Goal: Task Accomplishment & Management: Manage account settings

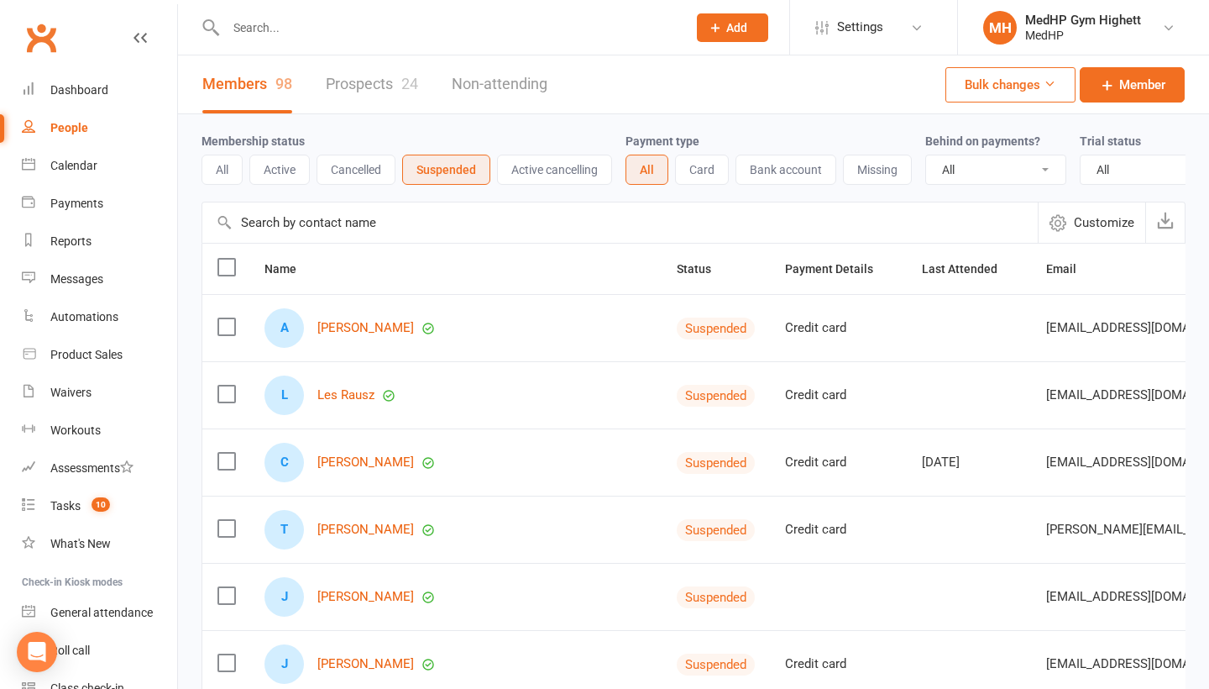
select select "100"
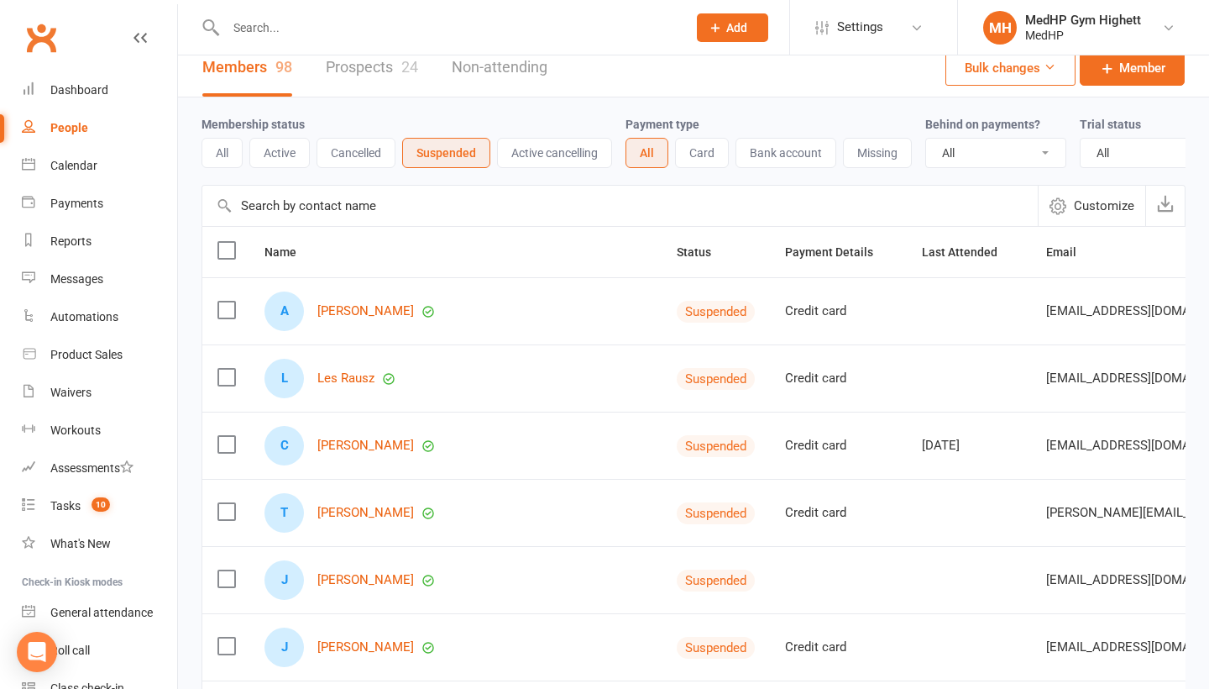
click at [317, 26] on input "text" at bounding box center [448, 28] width 454 height 24
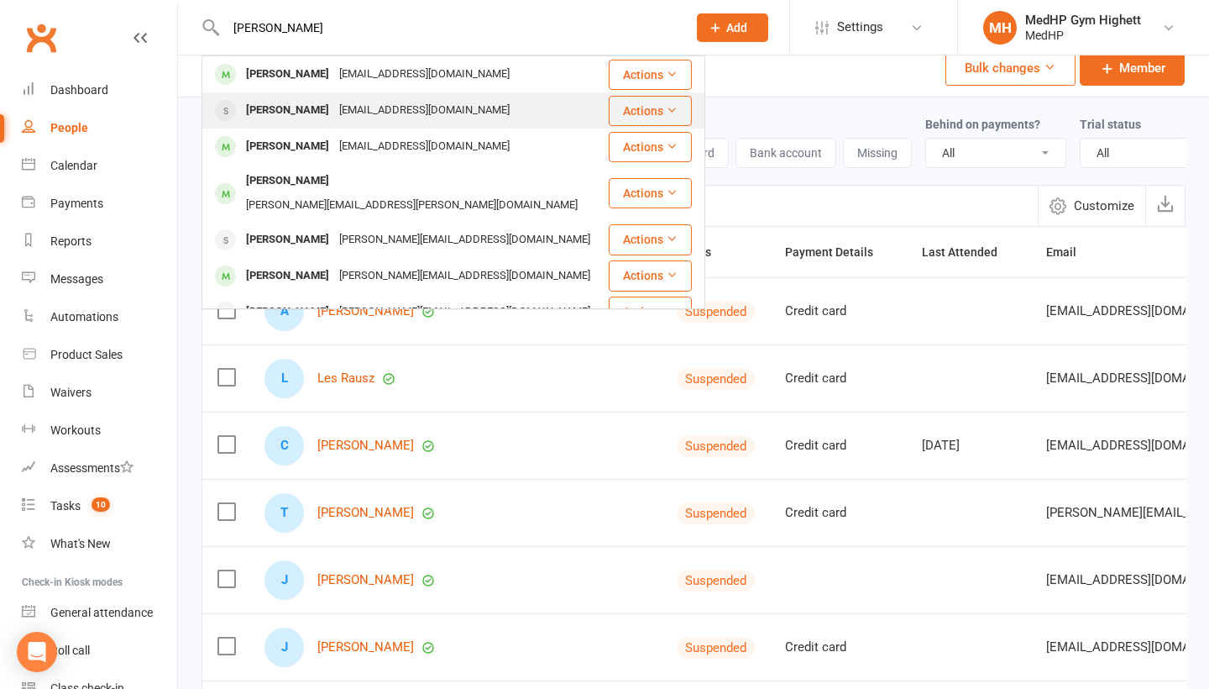
type input "[PERSON_NAME]"
click at [363, 102] on div "[EMAIL_ADDRESS][DOMAIN_NAME]" at bounding box center [424, 110] width 181 height 24
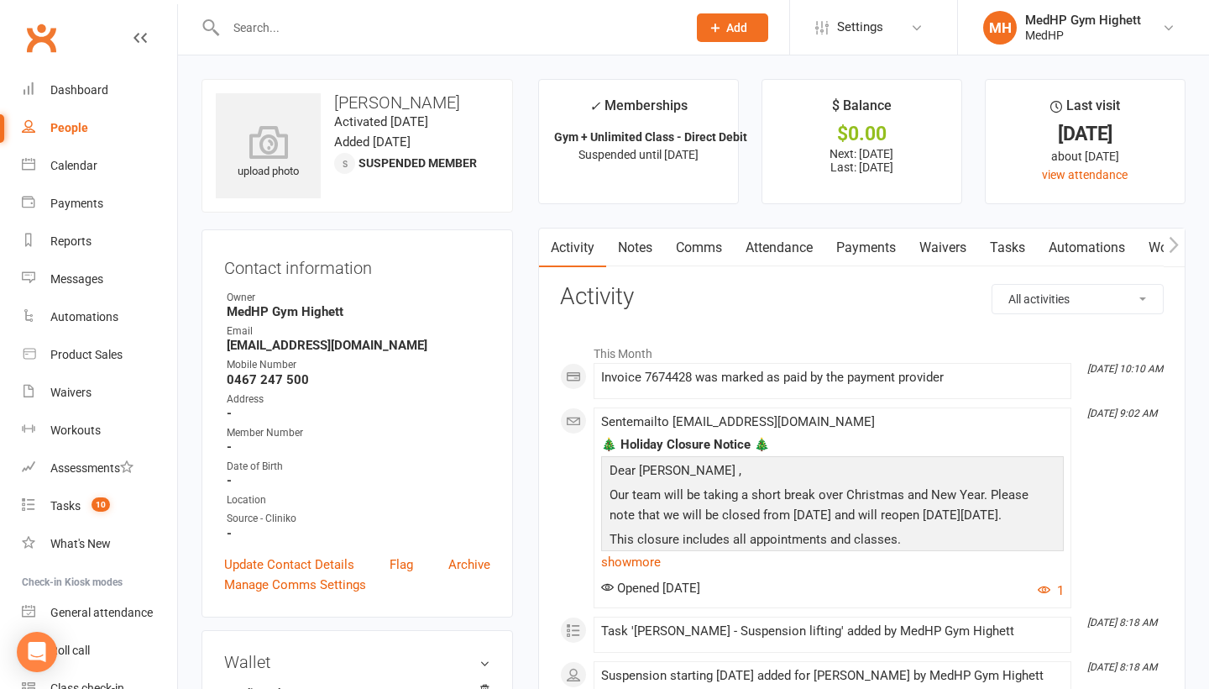
click at [883, 251] on link "Payments" at bounding box center [866, 247] width 83 height 39
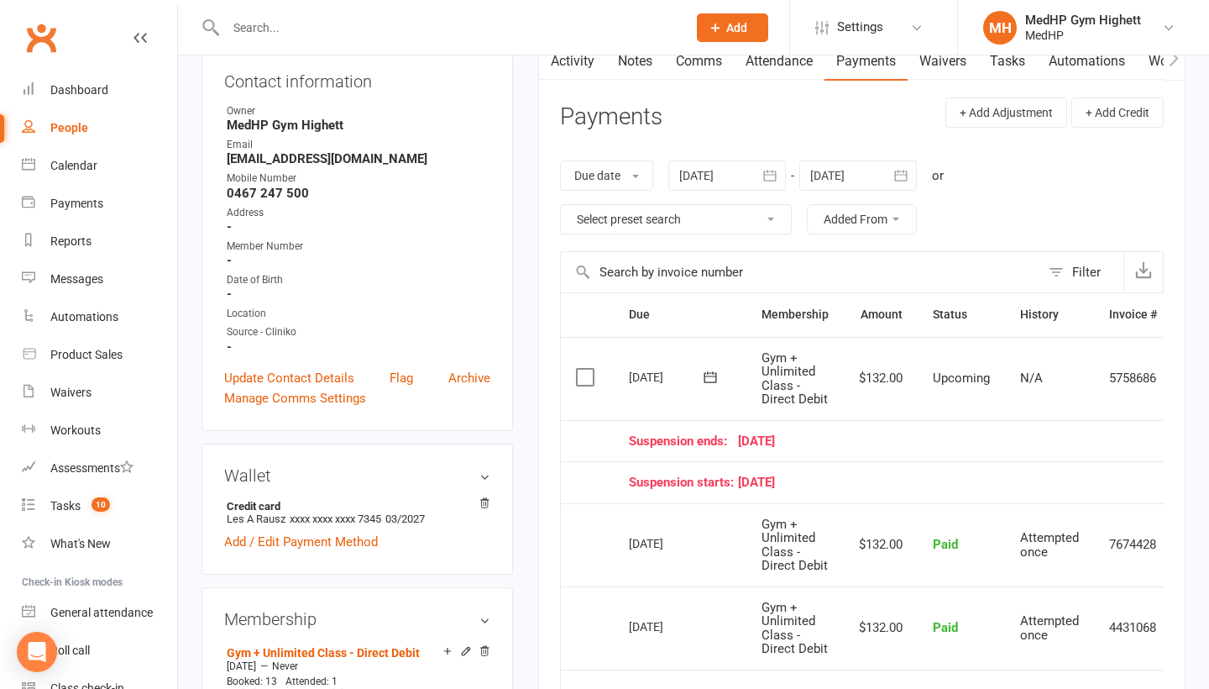
scroll to position [93, 0]
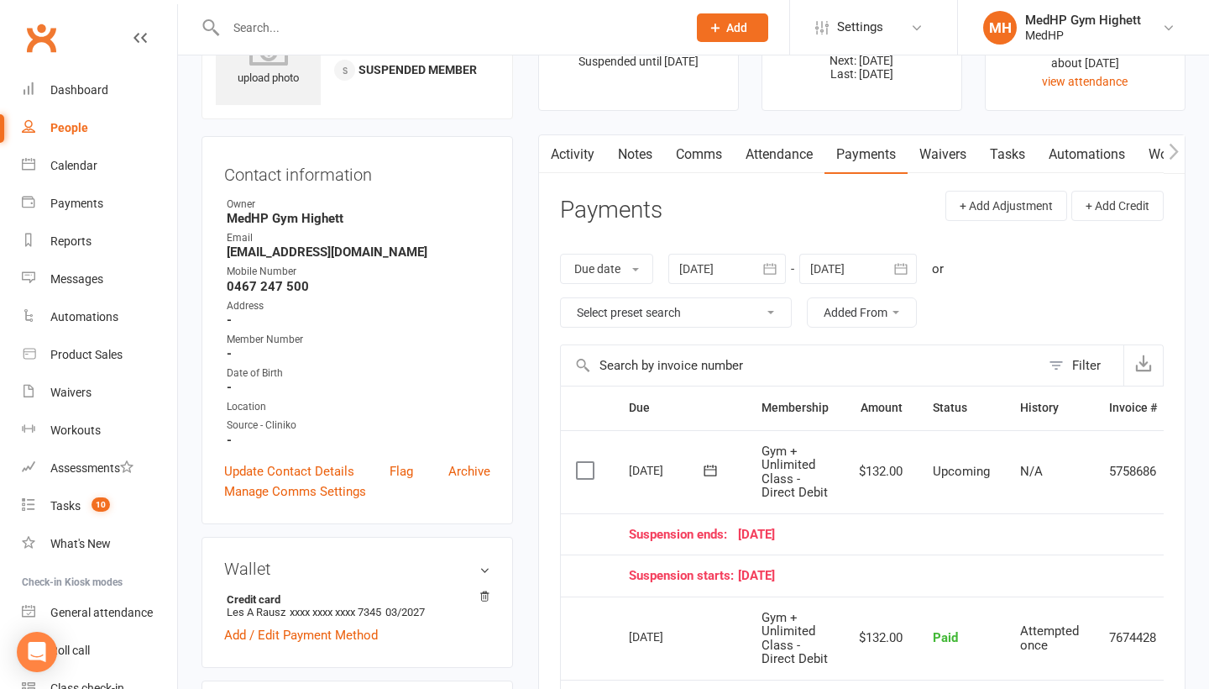
click at [729, 262] on div at bounding box center [727, 269] width 118 height 30
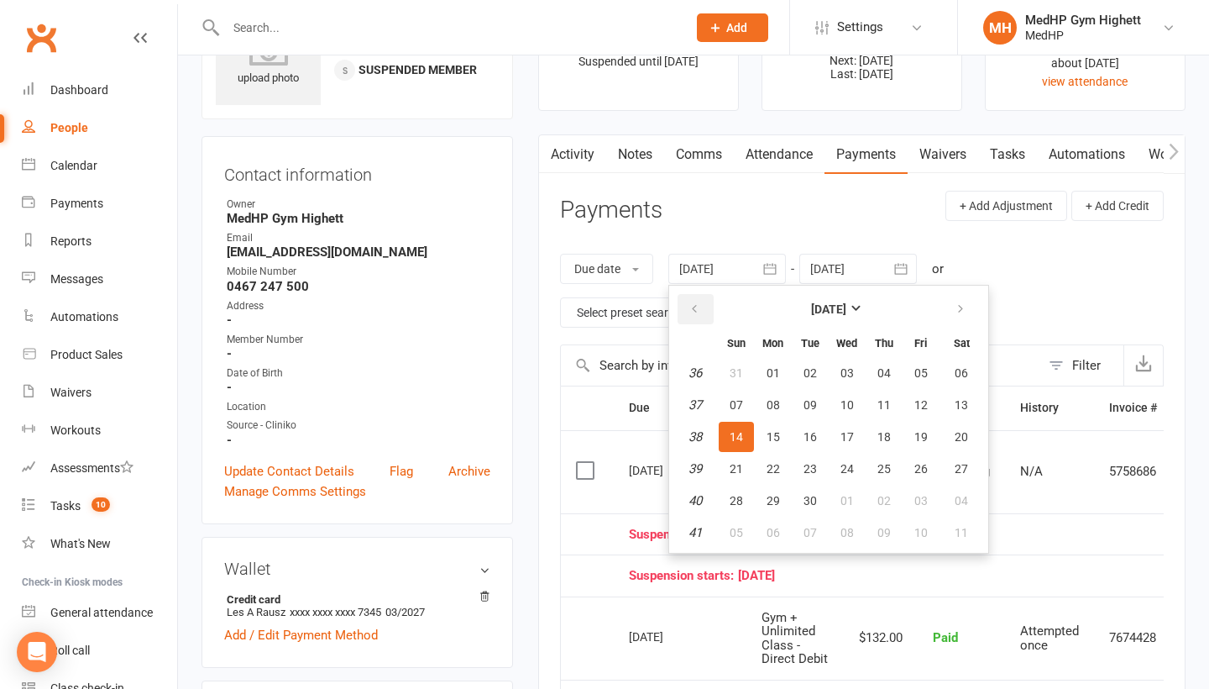
click at [691, 312] on icon "button" at bounding box center [695, 308] width 12 height 13
click at [741, 438] on span "11" at bounding box center [736, 436] width 13 height 13
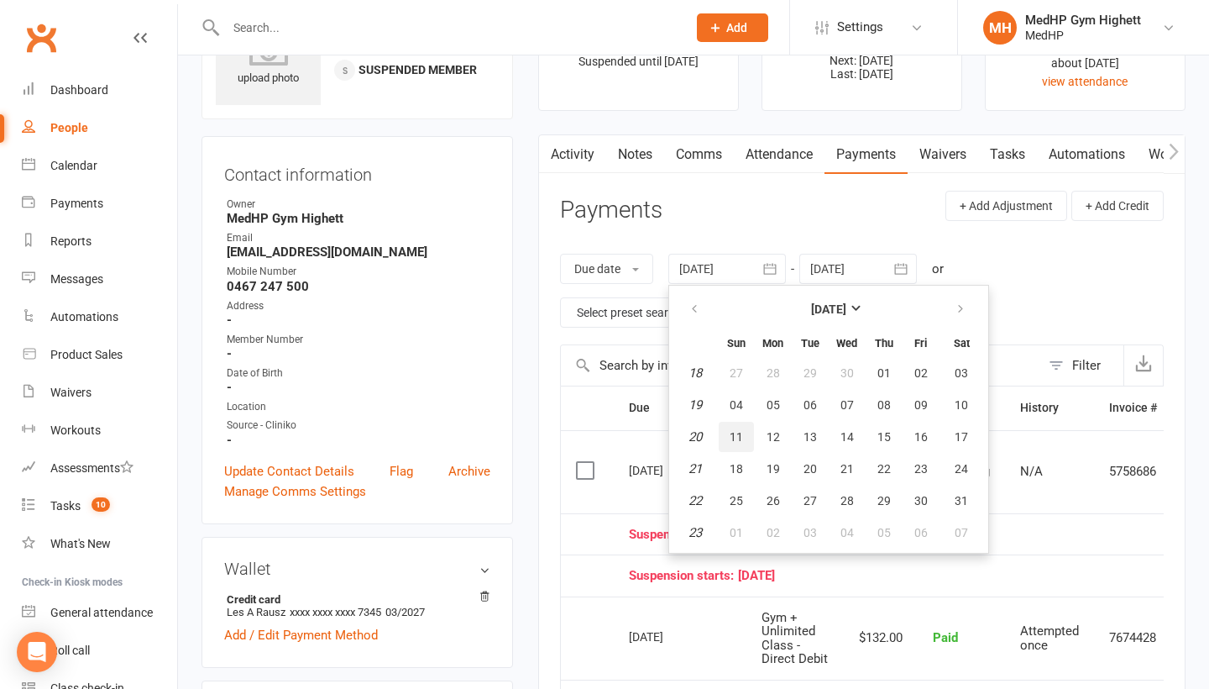
type input "[DATE]"
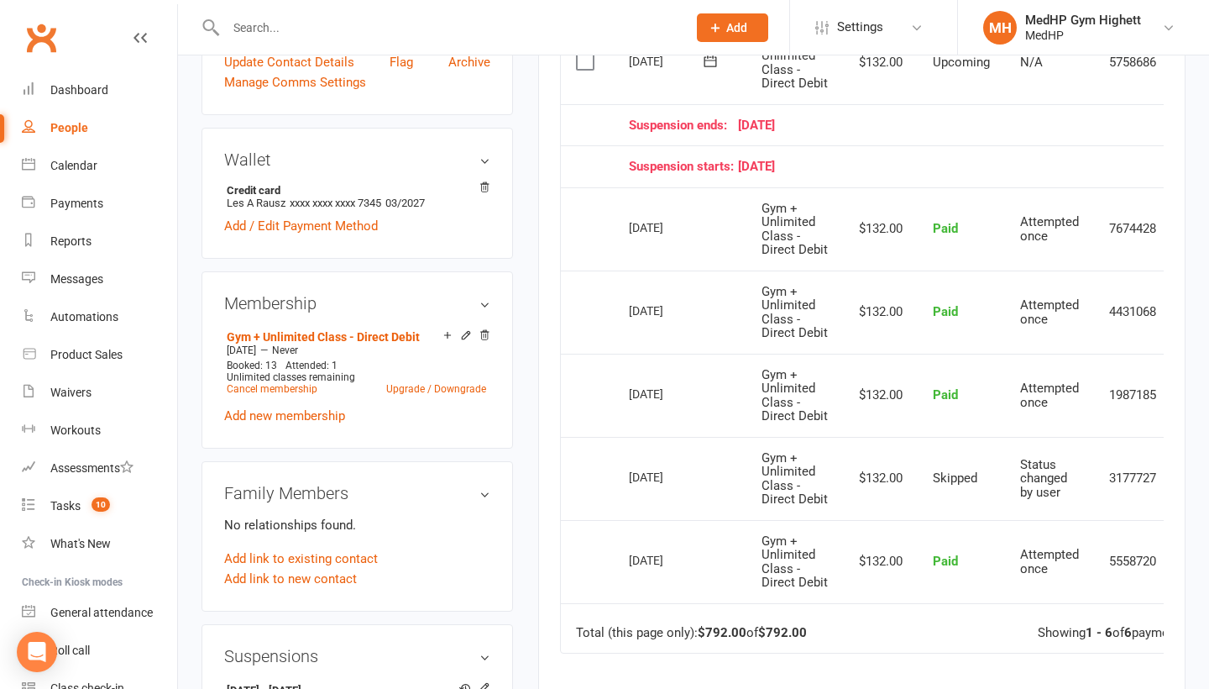
scroll to position [0, 1]
click at [289, 28] on input "text" at bounding box center [448, 28] width 454 height 24
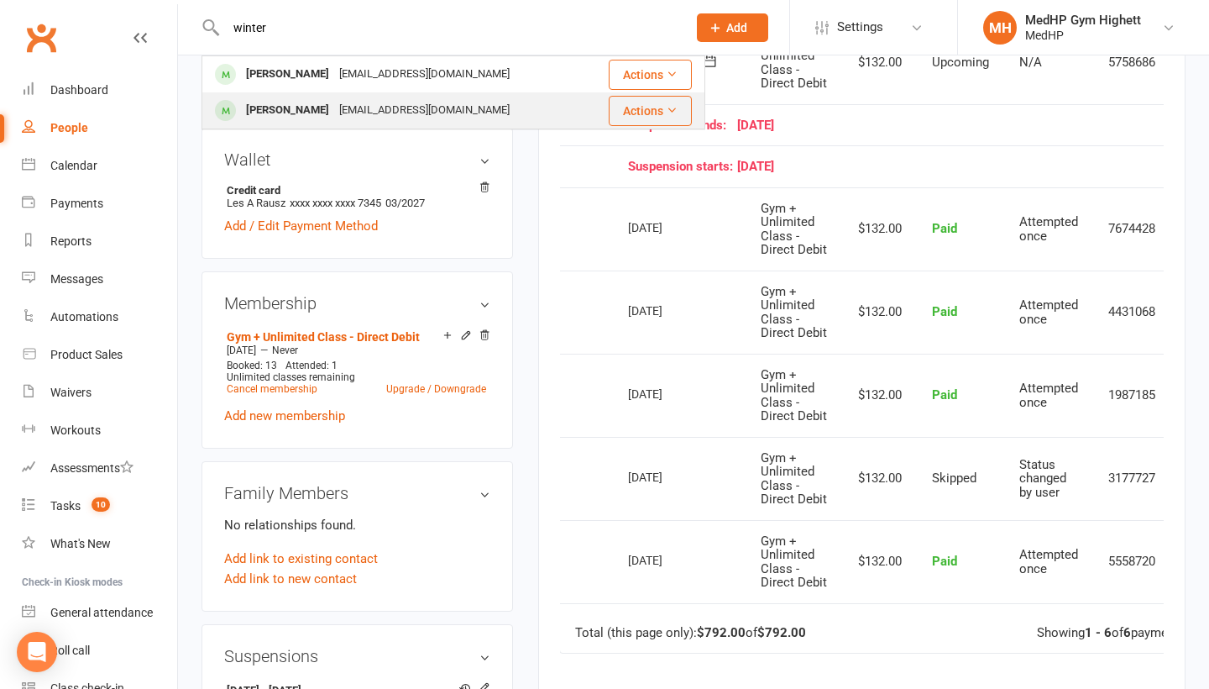
type input "winter"
click at [311, 106] on div "[PERSON_NAME]" at bounding box center [287, 110] width 93 height 24
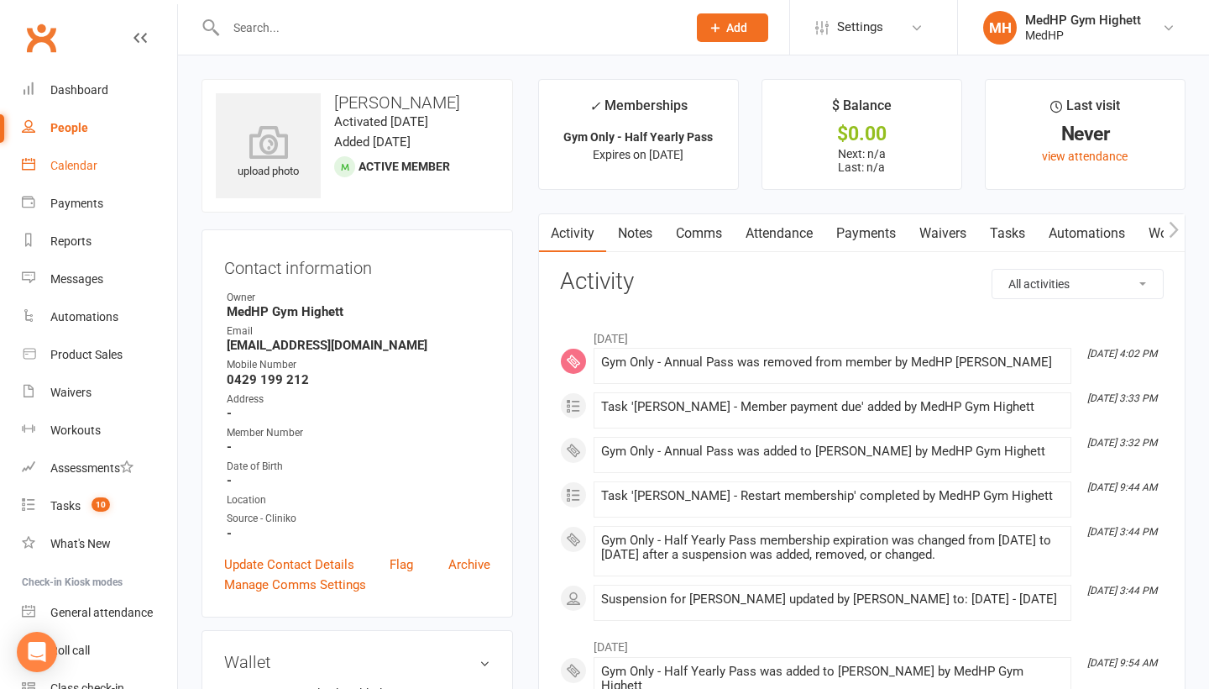
click at [103, 161] on link "Calendar" at bounding box center [99, 166] width 155 height 38
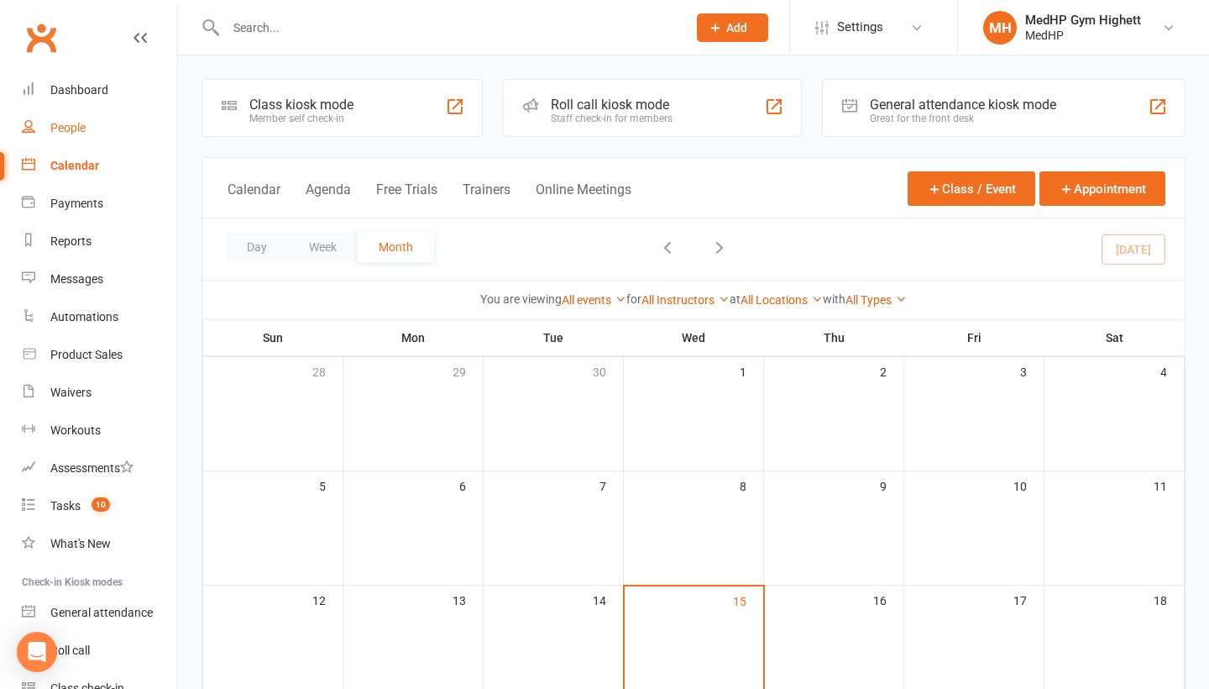
click at [0, 0] on div "Loading" at bounding box center [0, 0] width 0 height 0
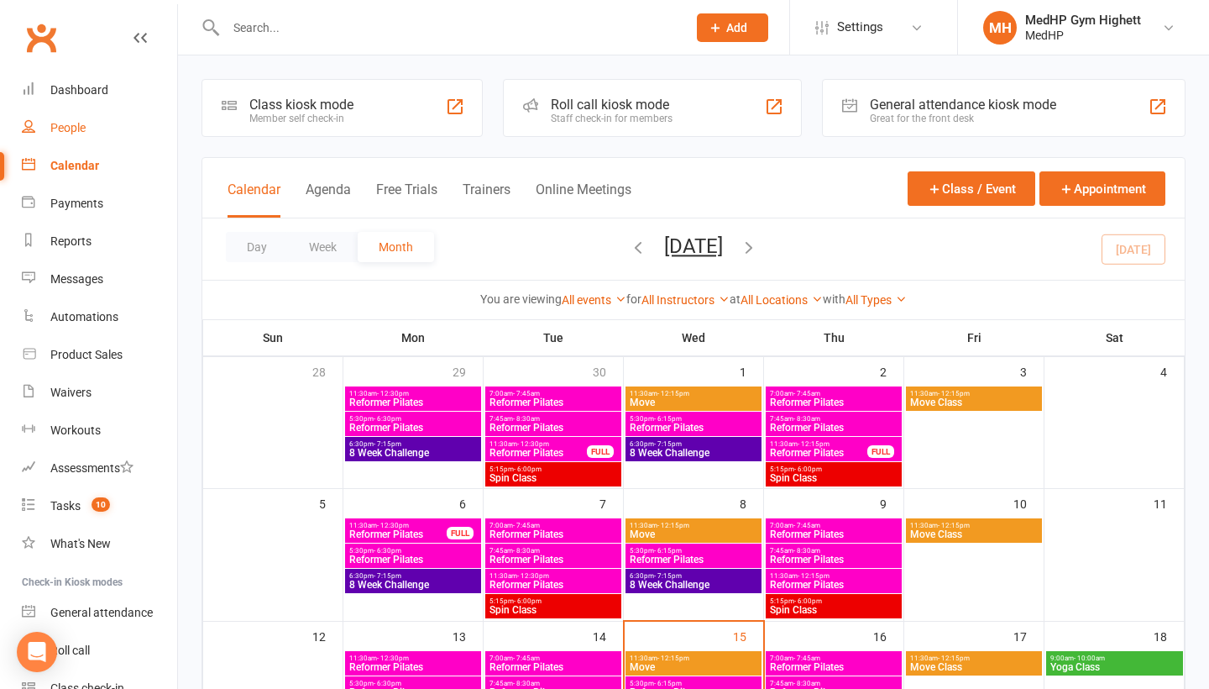
click at [105, 128] on link "People" at bounding box center [99, 128] width 155 height 38
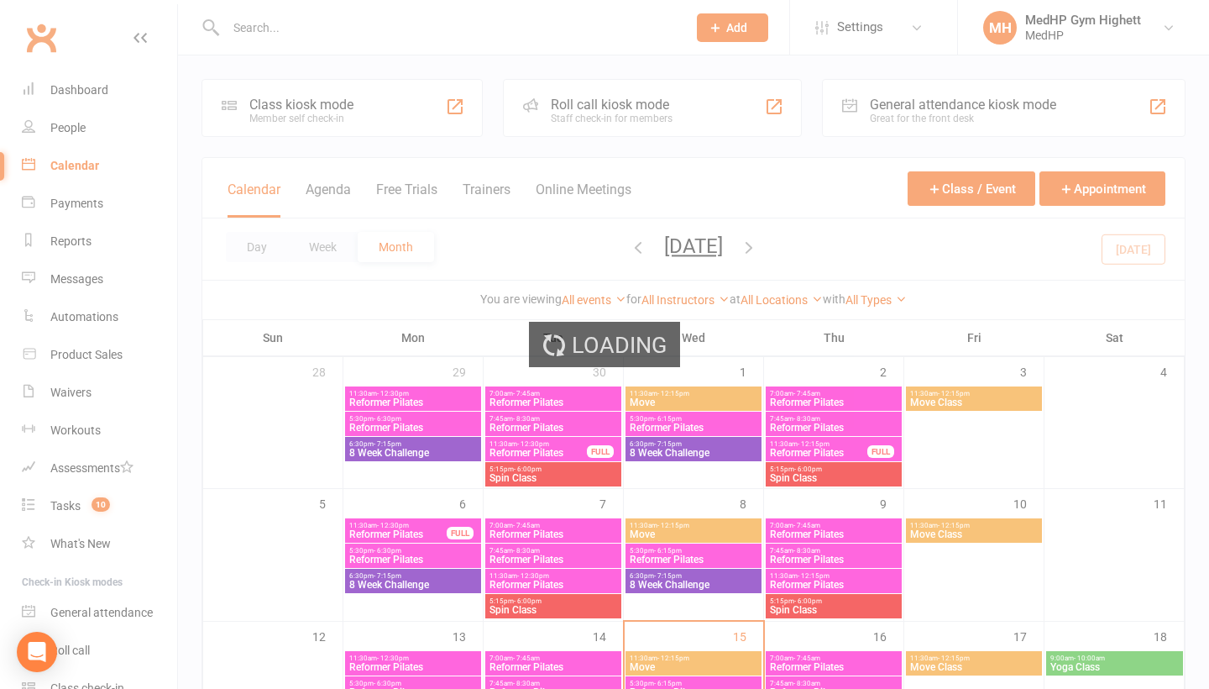
select select "100"
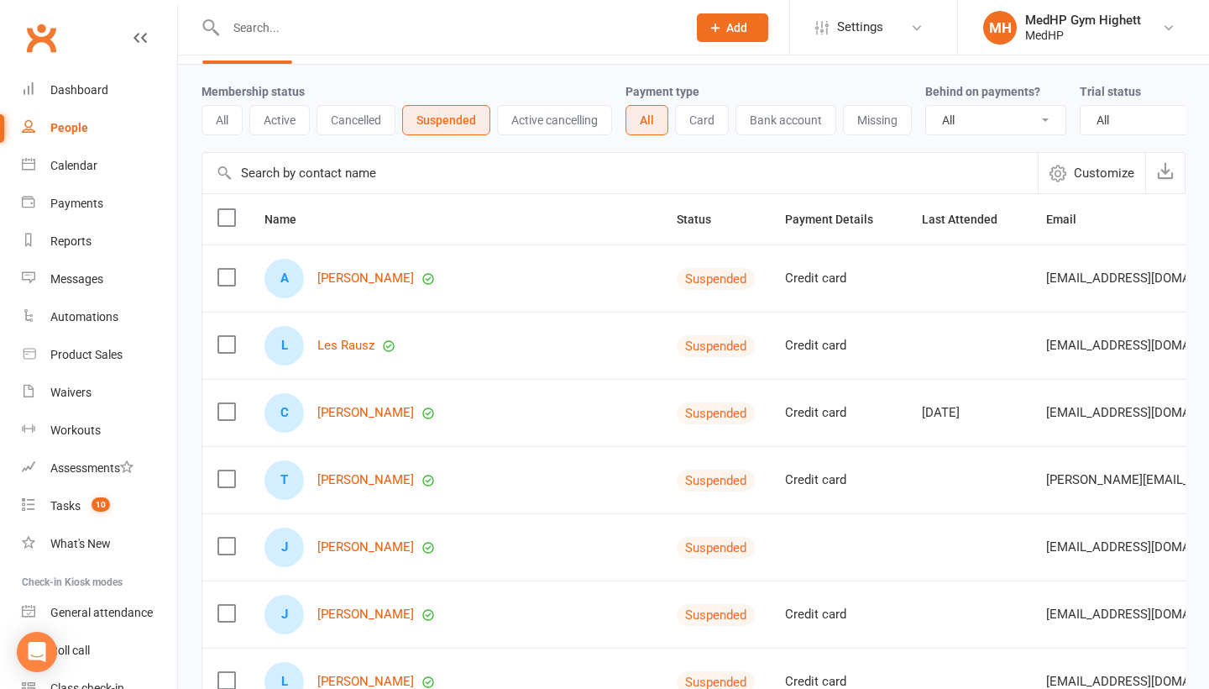
scroll to position [51, 0]
click at [387, 411] on link "[PERSON_NAME]" at bounding box center [365, 411] width 97 height 14
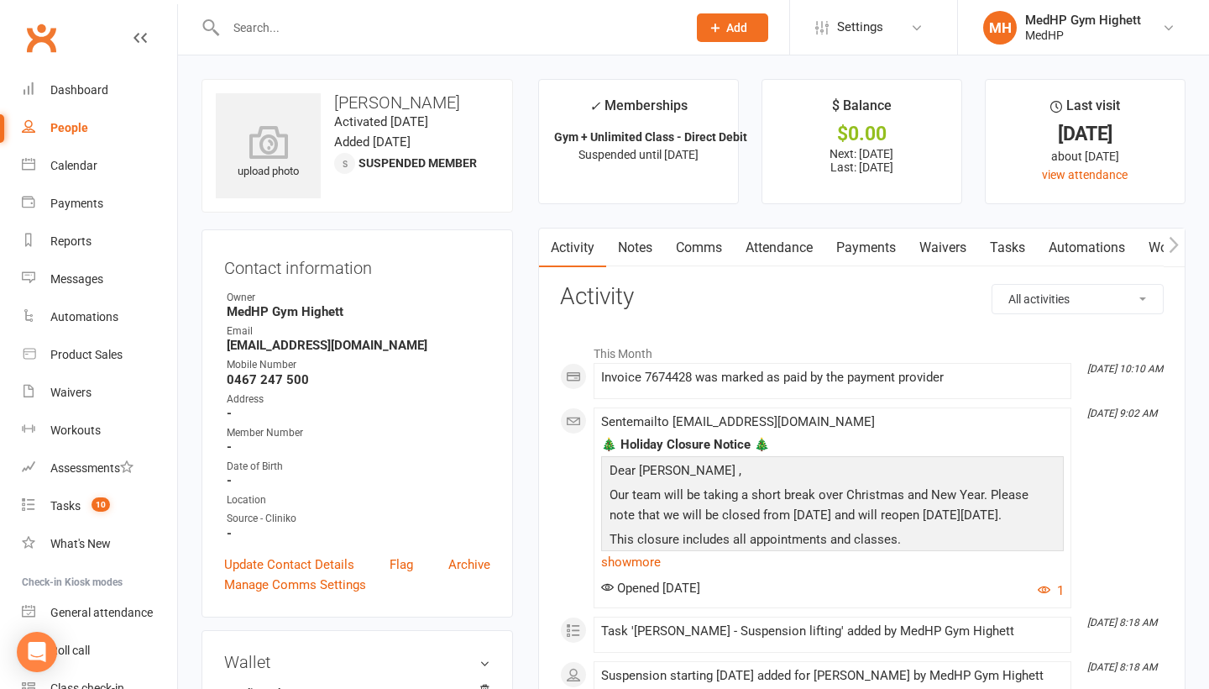
click at [872, 246] on link "Payments" at bounding box center [866, 247] width 83 height 39
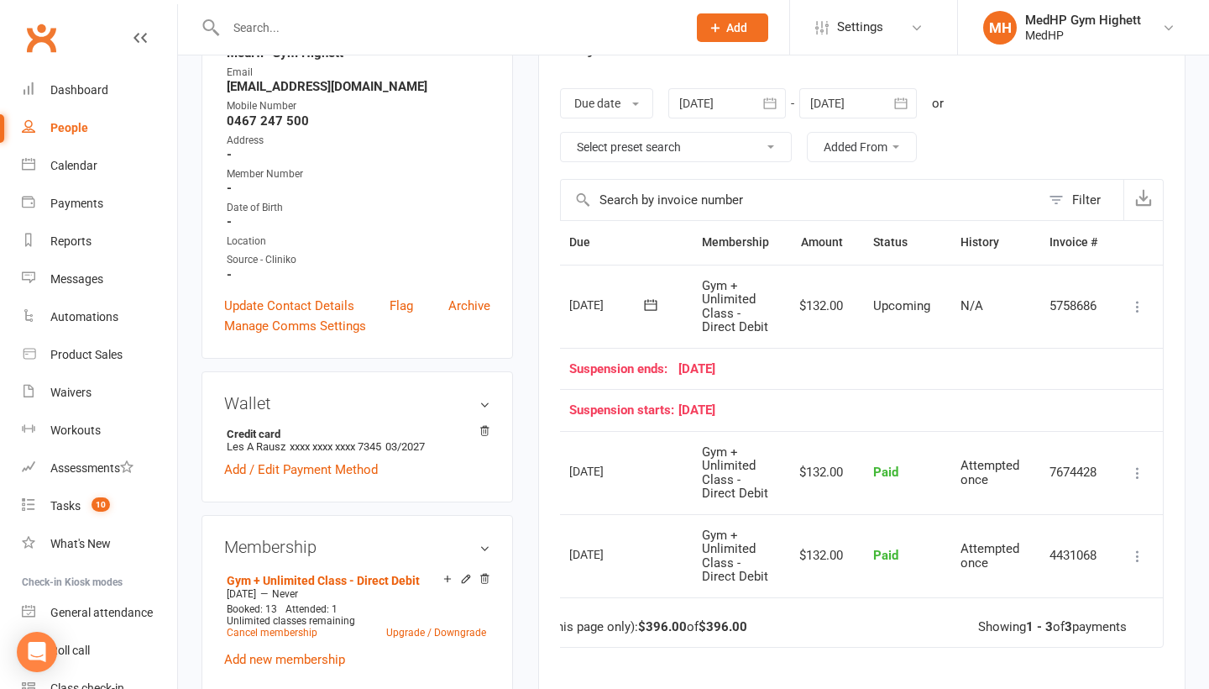
scroll to position [0, 63]
click at [1128, 463] on button at bounding box center [1138, 473] width 20 height 20
click at [1059, 529] on link "More Info" at bounding box center [1064, 539] width 166 height 34
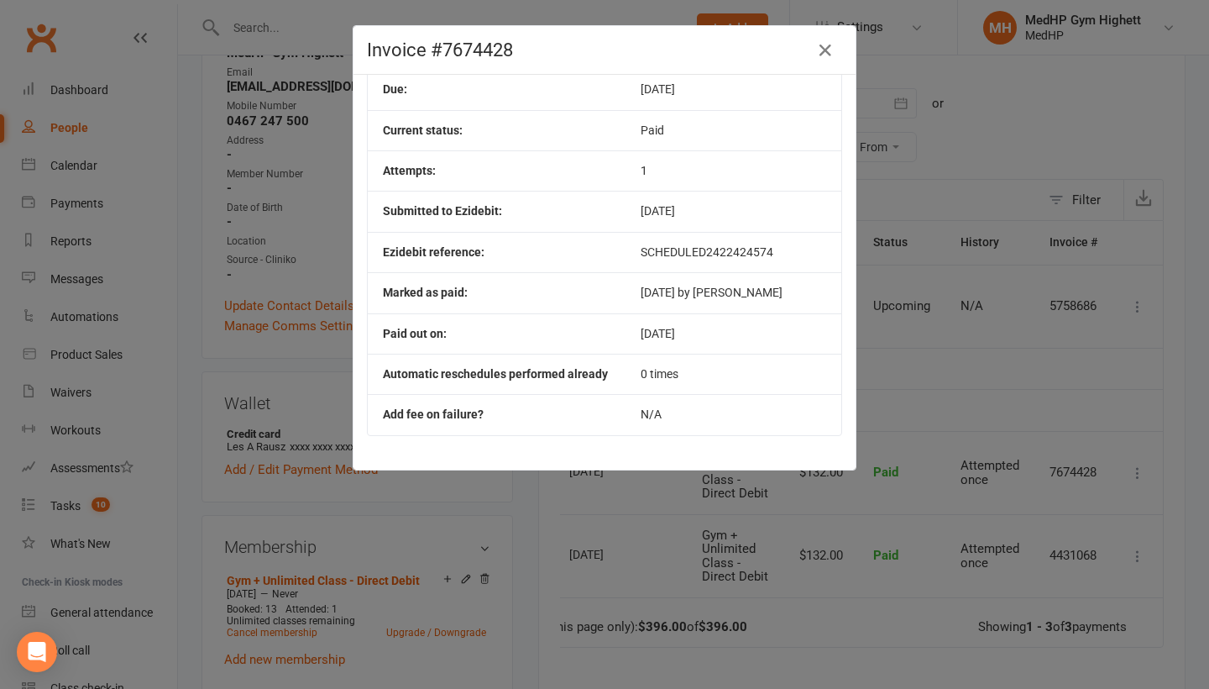
scroll to position [141, 0]
click at [822, 54] on icon "button" at bounding box center [825, 50] width 20 height 20
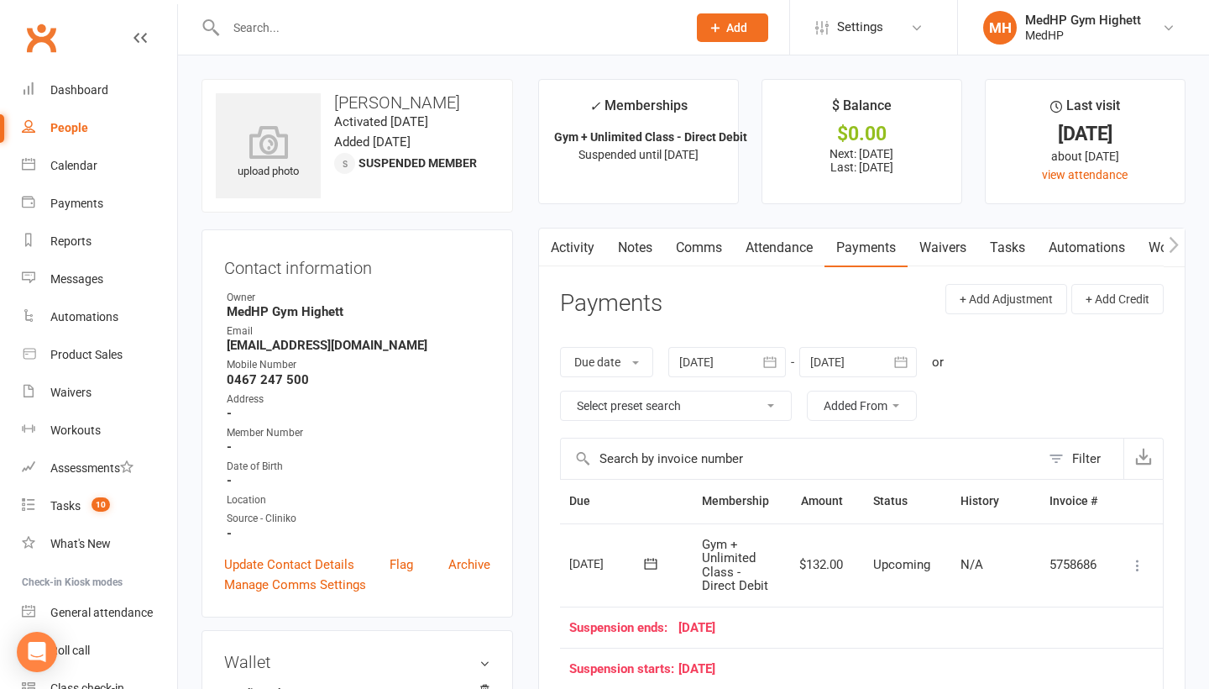
scroll to position [0, 0]
click at [893, 37] on link "Settings" at bounding box center [873, 27] width 117 height 38
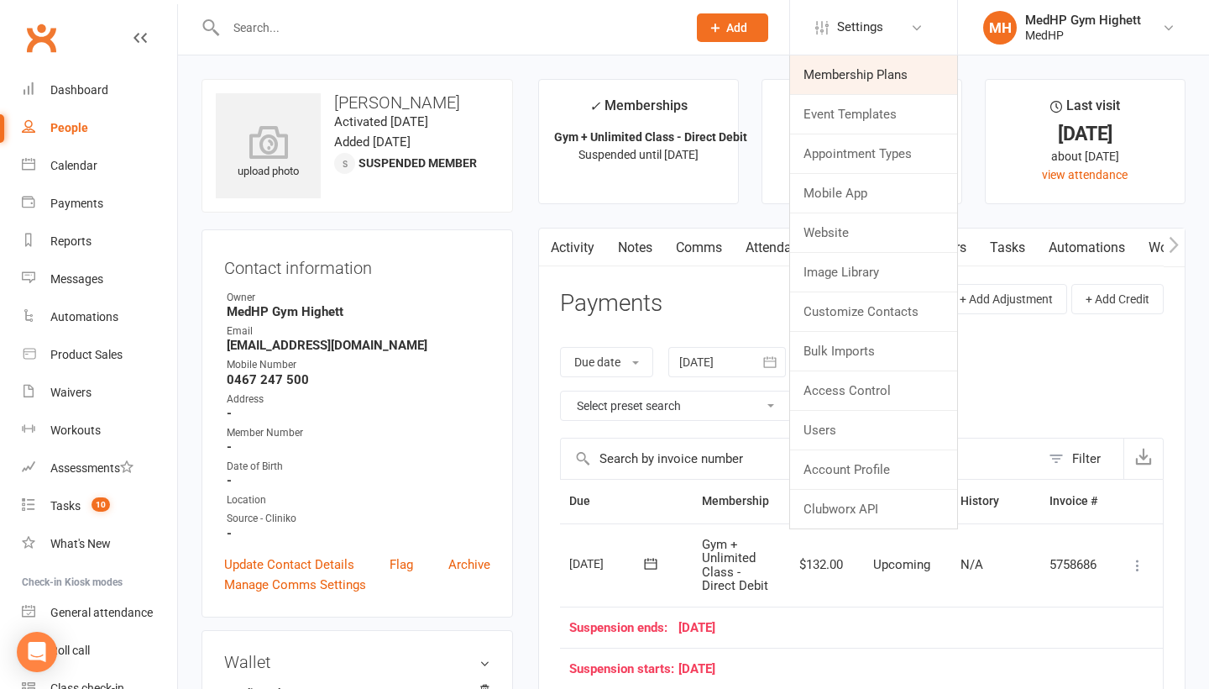
click at [871, 68] on link "Membership Plans" at bounding box center [873, 74] width 167 height 39
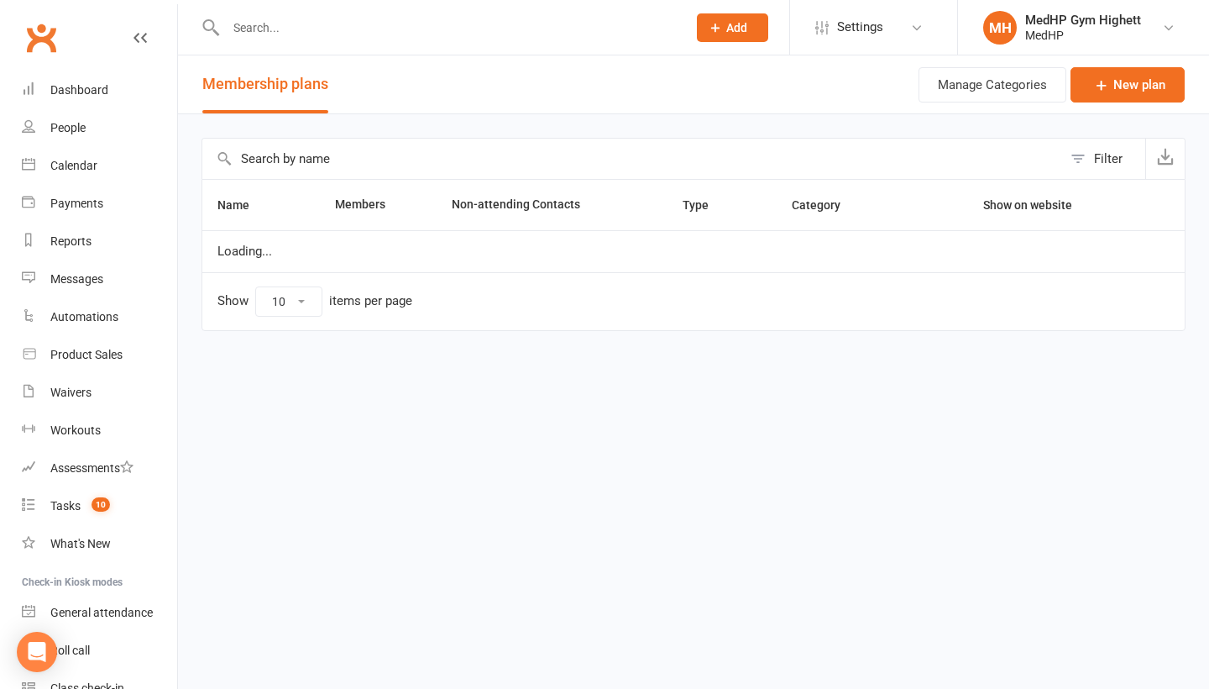
select select "100"
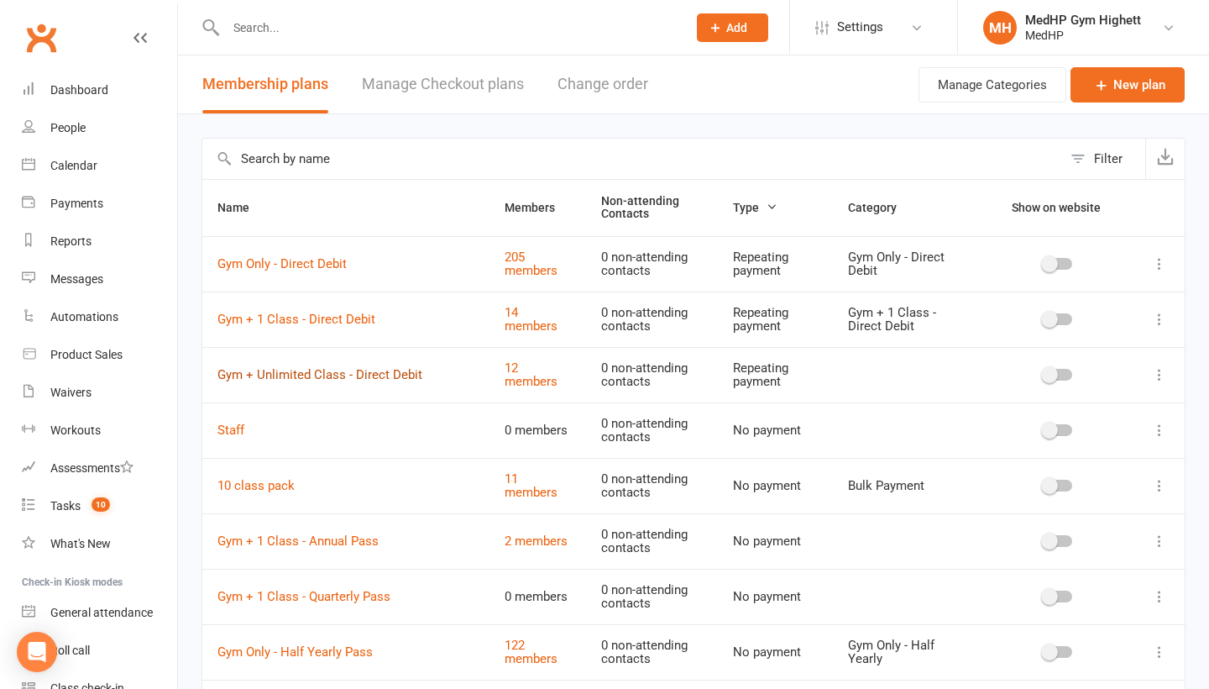
click at [376, 370] on link "Gym + Unlimited Class - Direct Debit" at bounding box center [319, 374] width 205 height 15
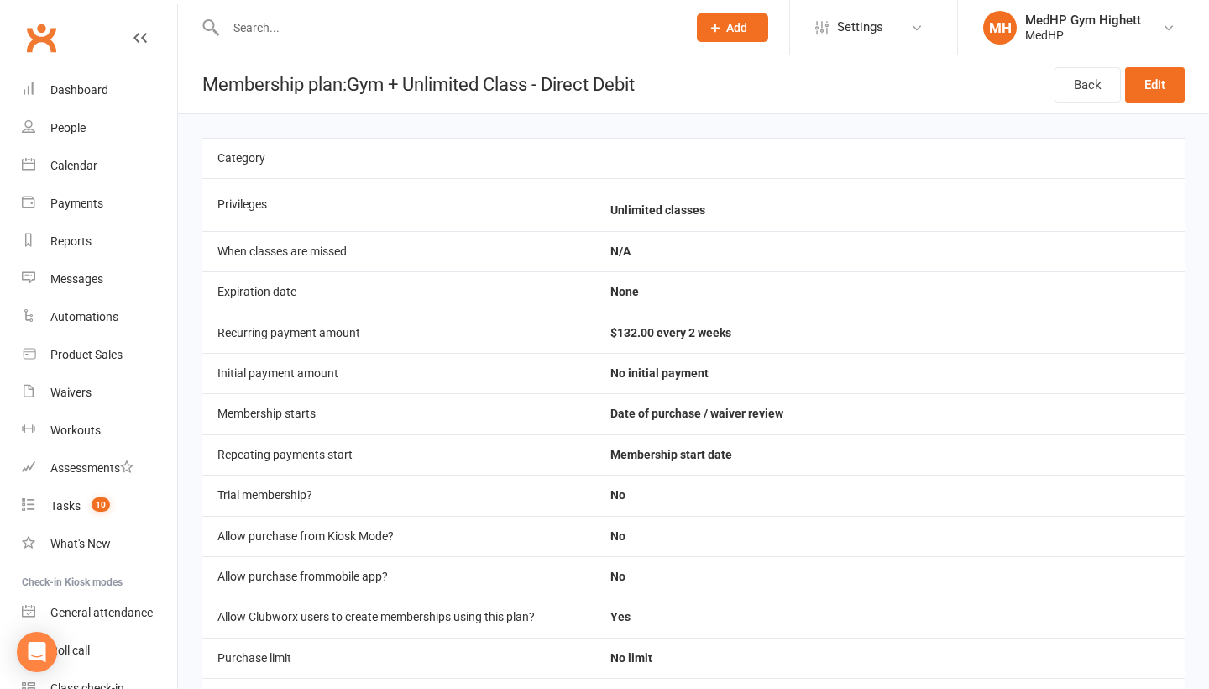
scroll to position [-4, 0]
select select "100"
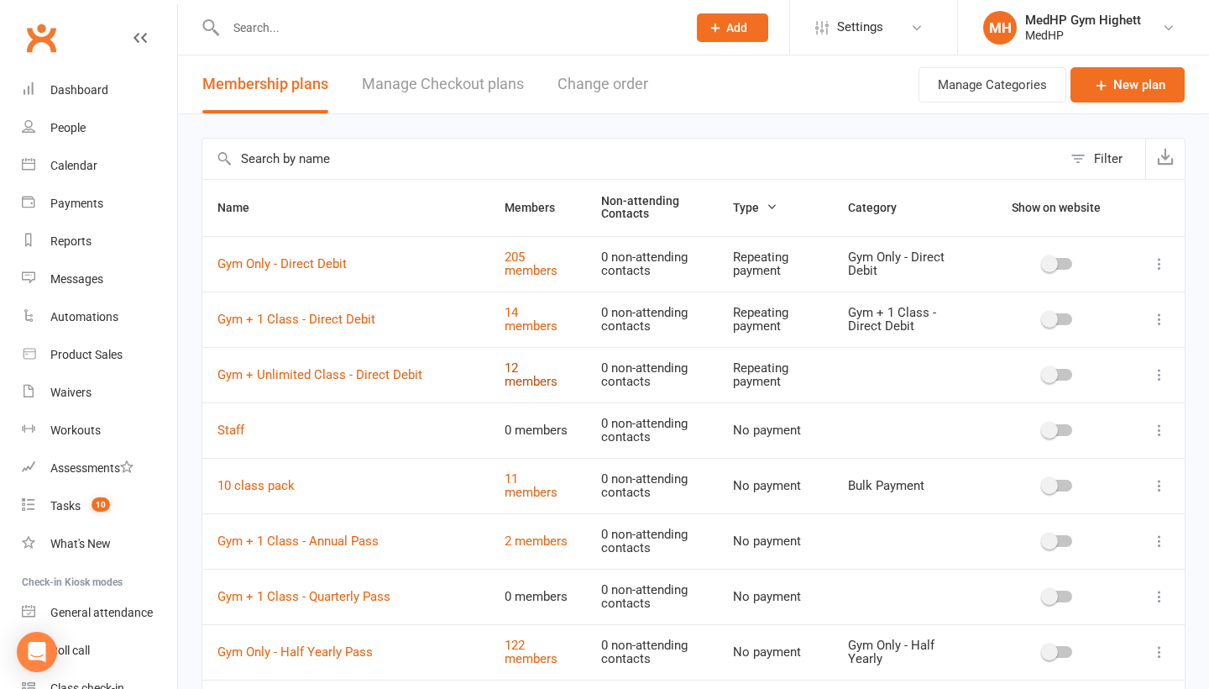
click at [534, 372] on link "12 members" at bounding box center [531, 374] width 53 height 29
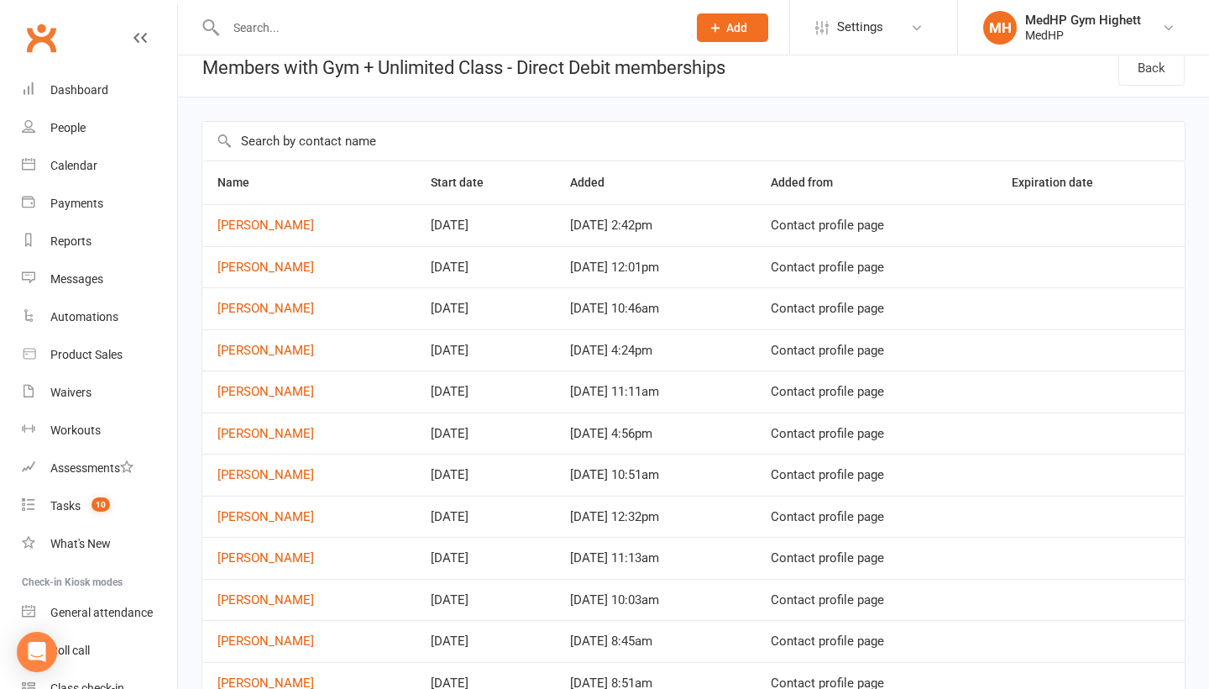
scroll to position [18, 0]
